Goal: Navigation & Orientation: Find specific page/section

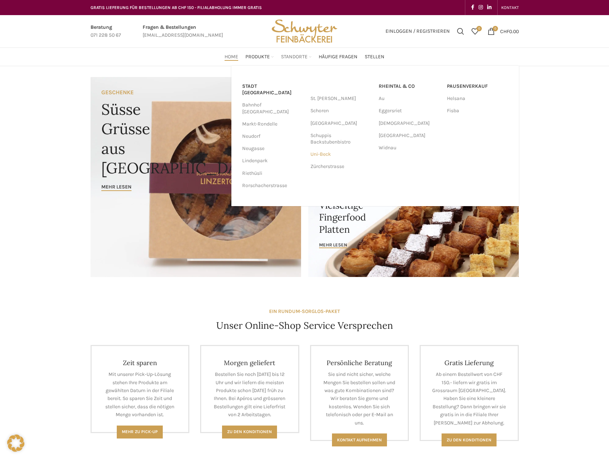
click at [321, 155] on link "Uni-Beck" at bounding box center [341, 154] width 61 height 12
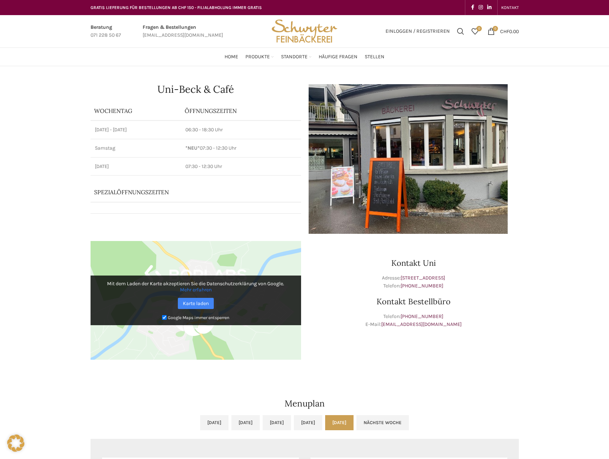
drag, startPoint x: 51, startPoint y: 105, endPoint x: 33, endPoint y: 105, distance: 17.6
click at [33, 105] on div "Uni-Beck & Café Wochentag ÖFFNUNGSZEITEN [DATE][GEOGRAPHIC_DATA][DATE] 06:30 - …" at bounding box center [304, 415] width 609 height 698
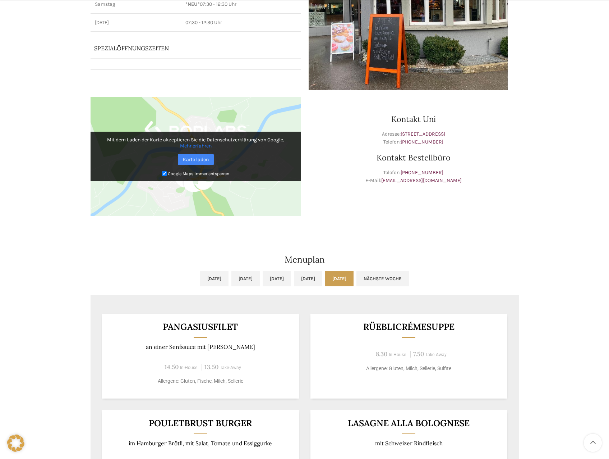
scroll to position [252, 0]
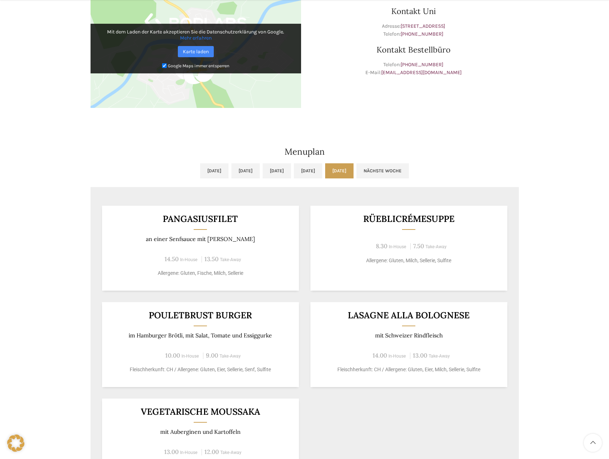
drag, startPoint x: 33, startPoint y: 105, endPoint x: 26, endPoint y: 102, distance: 8.3
click at [26, 102] on div "Uni-Beck & Café Wochentag ÖFFNUNGSZEITEN [DATE][GEOGRAPHIC_DATA][DATE] 06:30 - …" at bounding box center [304, 164] width 609 height 698
